Goal: Information Seeking & Learning: Learn about a topic

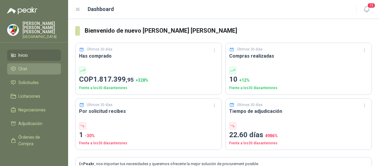
click at [35, 66] on li "Chat" at bounding box center [34, 68] width 47 height 7
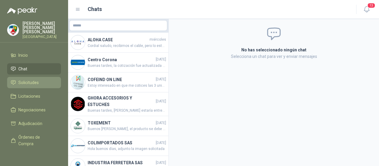
click at [36, 79] on span "Solicitudes" at bounding box center [28, 82] width 20 height 7
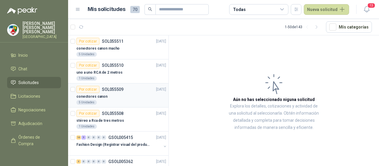
click at [133, 97] on div "conectores canon" at bounding box center [121, 96] width 90 height 7
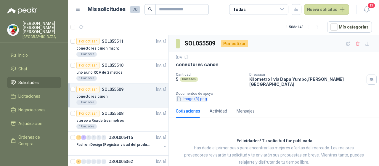
click at [196, 96] on button "image (3).png" at bounding box center [192, 98] width 32 height 6
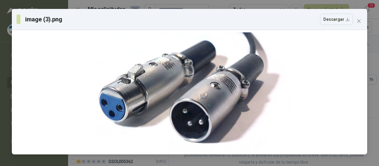
click at [358, 22] on icon "close" at bounding box center [359, 21] width 4 height 4
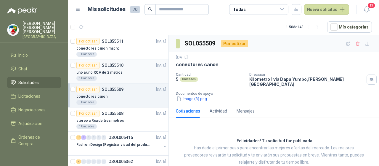
click at [106, 73] on p "uno a uno RCA de 2 metros" at bounding box center [99, 73] width 46 height 6
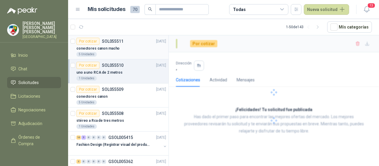
click at [116, 54] on div "5 Unidades" at bounding box center [121, 54] width 90 height 5
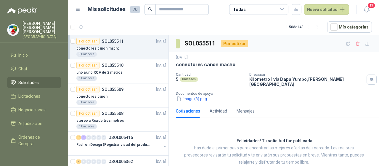
click at [346, 117] on div "Cotizaciones Actividad Mensajes ¡Felicidades! Tu solicitud fue publicada Has da…" at bounding box center [274, 142] width 210 height 76
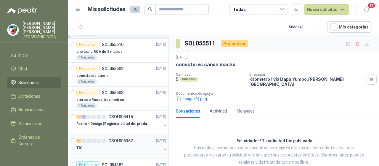
scroll to position [30, 0]
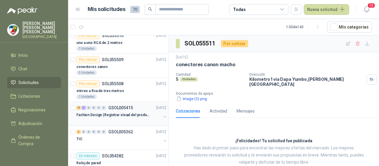
click at [101, 117] on div "Fashion Design (Registrar visual del producto)" at bounding box center [118, 114] width 85 height 7
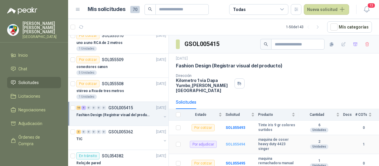
click at [243, 142] on b "SOL055494" at bounding box center [236, 144] width 20 height 4
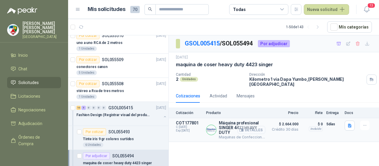
click at [254, 126] on button "Detalles" at bounding box center [252, 130] width 28 height 8
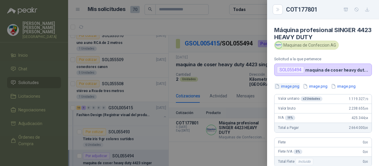
click at [296, 87] on button "image.png" at bounding box center [287, 86] width 26 height 6
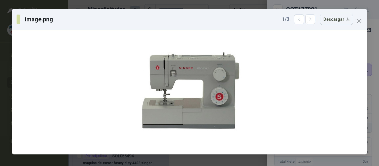
click at [316, 161] on div "image.png 1 / 3 Descargar" at bounding box center [189, 83] width 379 height 166
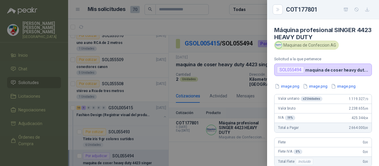
click at [246, 67] on div at bounding box center [189, 83] width 379 height 166
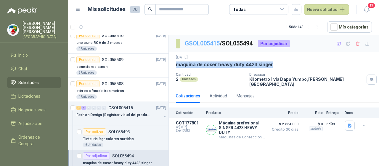
drag, startPoint x: 176, startPoint y: 64, endPoint x: 217, endPoint y: 40, distance: 47.8
click at [280, 69] on div "[DATE] maquina de coser heavy duty 4423 singer Cantidad 2 Unidades Dirección Ki…" at bounding box center [274, 71] width 196 height 32
copy p "maquina de coser heavy duty 4423 singer"
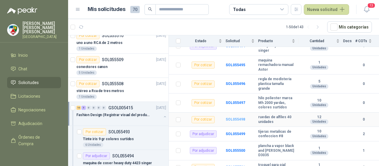
scroll to position [119, 0]
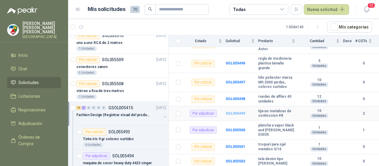
click at [235, 111] on b "SOL055499" at bounding box center [236, 113] width 20 height 4
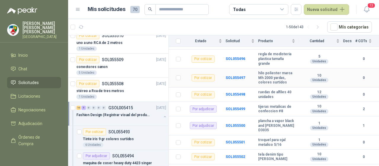
scroll to position [148, 0]
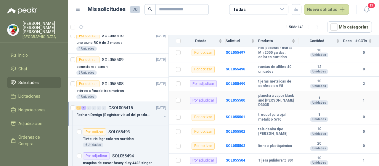
click at [211, 97] on div "Por adjudicar" at bounding box center [203, 100] width 27 height 7
click at [234, 98] on b "SOL055500" at bounding box center [236, 100] width 20 height 4
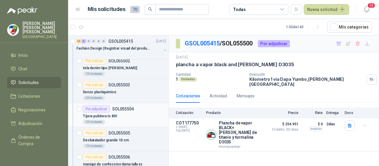
scroll to position [326, 0]
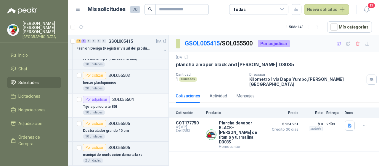
click at [131, 110] on div "10 Unidades" at bounding box center [124, 112] width 83 height 5
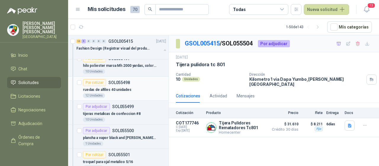
scroll to position [207, 0]
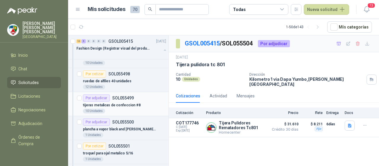
click at [115, 108] on div "10 Unidades" at bounding box center [124, 110] width 83 height 5
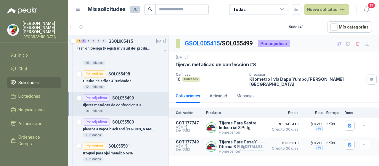
click at [249, 142] on button "Detalles" at bounding box center [252, 146] width 28 height 8
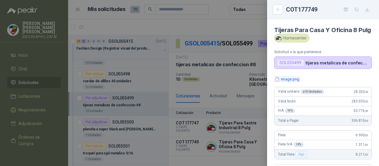
click at [289, 82] on button "image.png" at bounding box center [287, 79] width 26 height 6
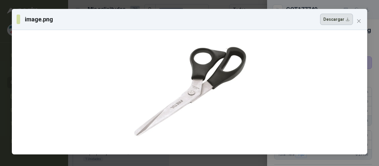
click at [333, 18] on button "Descargar" at bounding box center [336, 19] width 33 height 11
click at [372, 95] on div "image.png Descargar" at bounding box center [189, 83] width 379 height 166
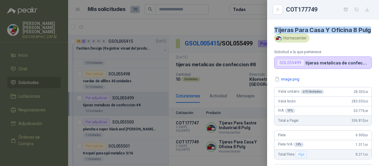
drag, startPoint x: 276, startPoint y: 29, endPoint x: 288, endPoint y: 36, distance: 14.5
click at [288, 33] on h4 "Tijeras Para Casa Y Oficina 8 Pulg" at bounding box center [323, 29] width 98 height 7
copy h4 "Tijeras Para Casa Y Oficina 8 Pulg"
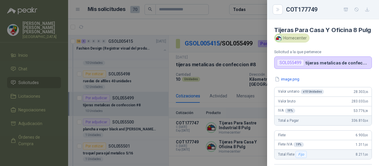
click at [235, 92] on div at bounding box center [189, 83] width 379 height 166
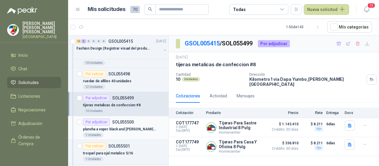
click at [123, 129] on p "plancha a vapor black and [PERSON_NAME] D3035" at bounding box center [120, 129] width 74 height 6
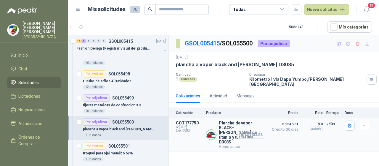
click at [253, 130] on button "Detalles" at bounding box center [252, 134] width 28 height 8
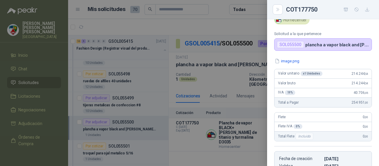
scroll to position [23, 0]
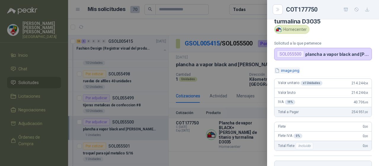
click at [288, 70] on button "image.png" at bounding box center [287, 70] width 26 height 6
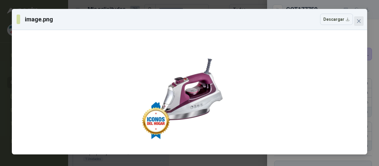
click at [359, 22] on icon "close" at bounding box center [359, 21] width 5 height 5
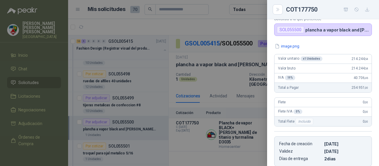
scroll to position [89, 0]
